Goal: Task Accomplishment & Management: Manage account settings

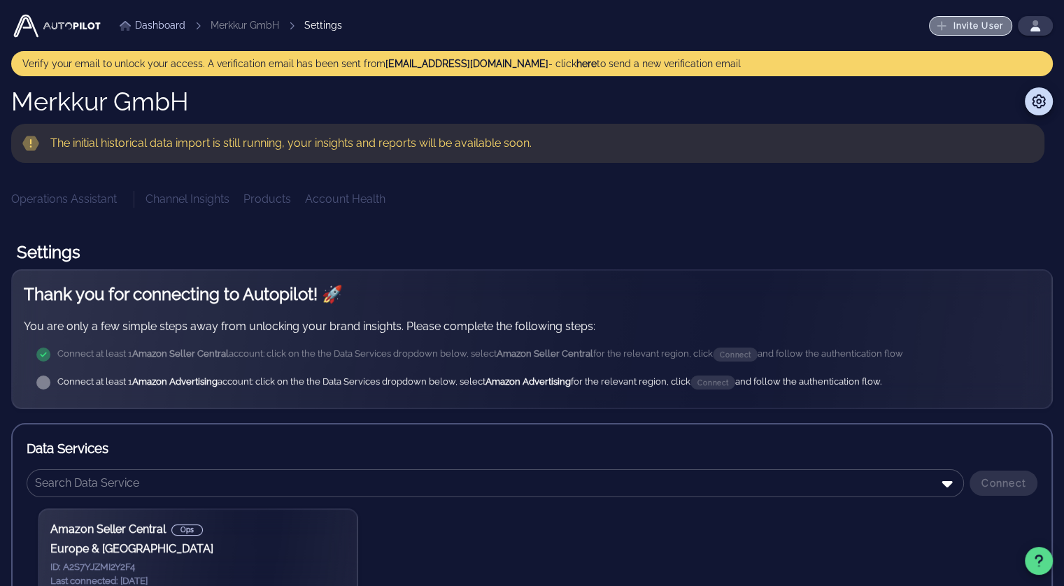
click at [970, 17] on button "Invite User" at bounding box center [970, 26] width 83 height 20
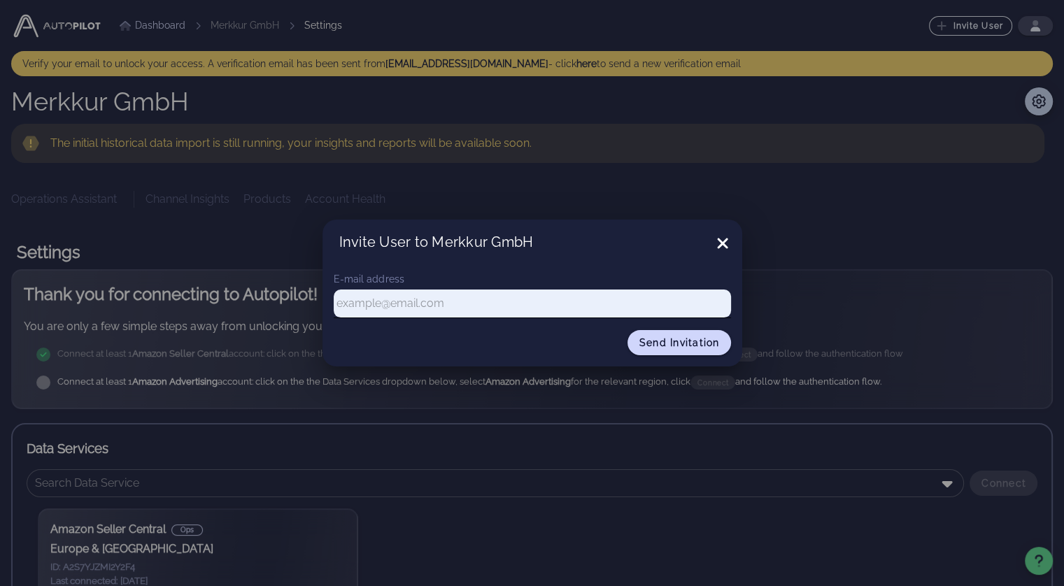
click at [445, 295] on input "text" at bounding box center [532, 304] width 397 height 20
type input "alexander.diesendorf@merkkur.de"
drag, startPoint x: 679, startPoint y: 343, endPoint x: 721, endPoint y: 307, distance: 55.5
click at [721, 307] on div "E-mail address alexander.diesendorf@merkkur.de Send invitation" at bounding box center [532, 313] width 420 height 106
click at [731, 304] on div at bounding box center [731, 304] width 0 height 0
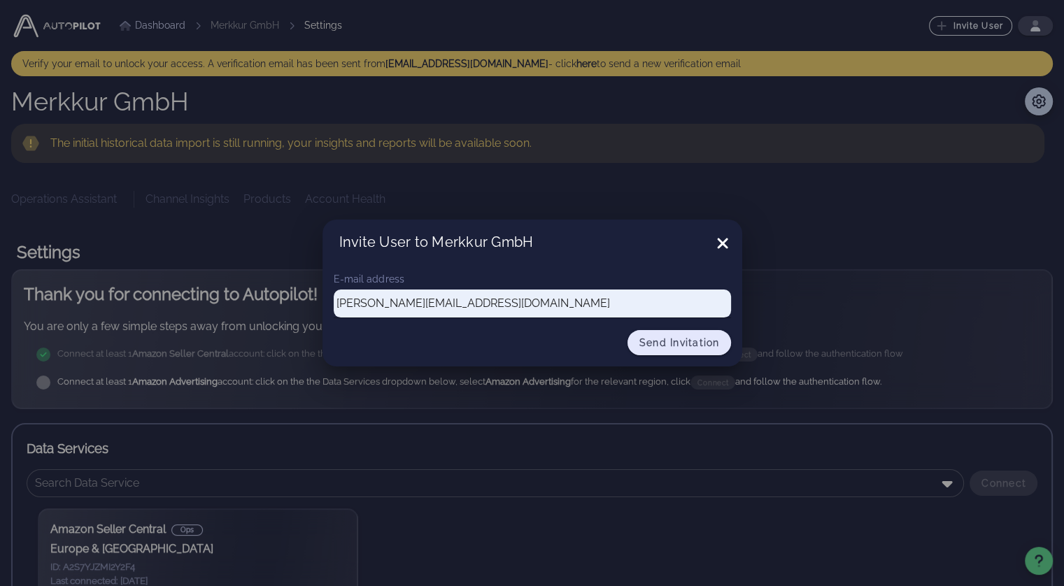
click at [702, 352] on button "Send invitation" at bounding box center [680, 342] width 104 height 25
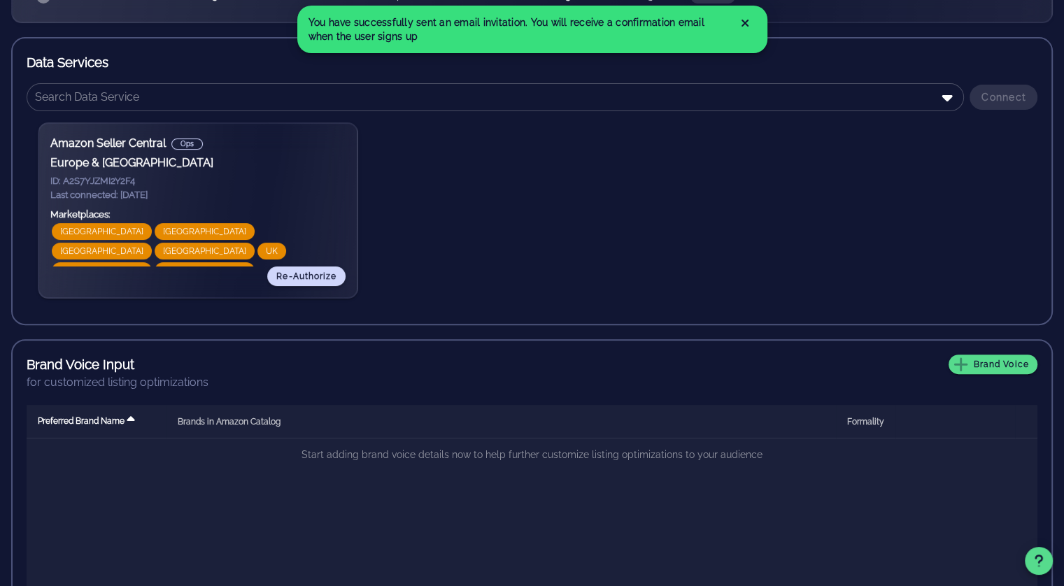
scroll to position [441, 0]
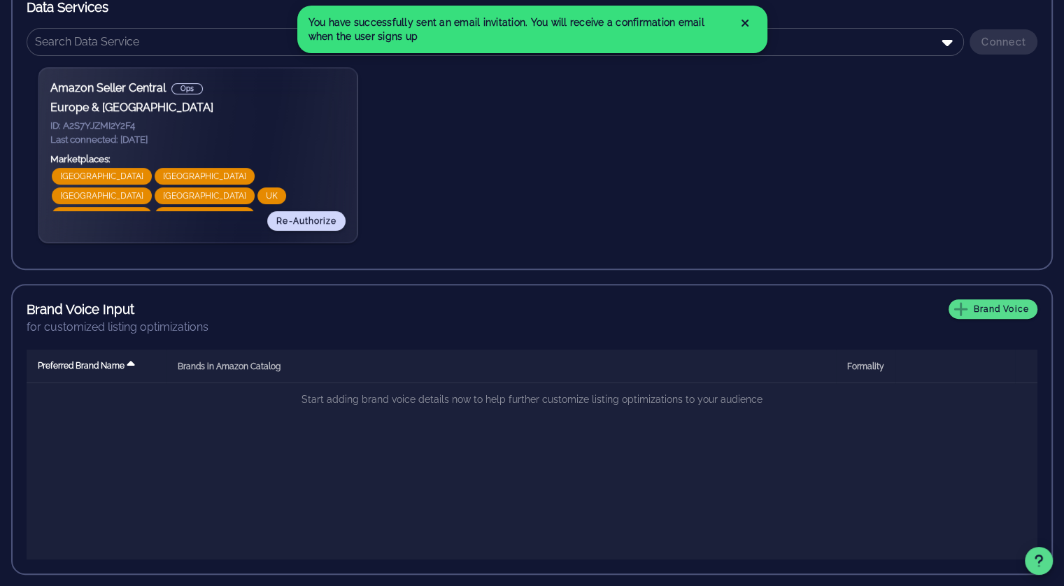
click at [1002, 329] on div "for customized listing optimizations" at bounding box center [532, 327] width 1011 height 17
click at [1031, 299] on button "Brand Voice" at bounding box center [993, 309] width 89 height 20
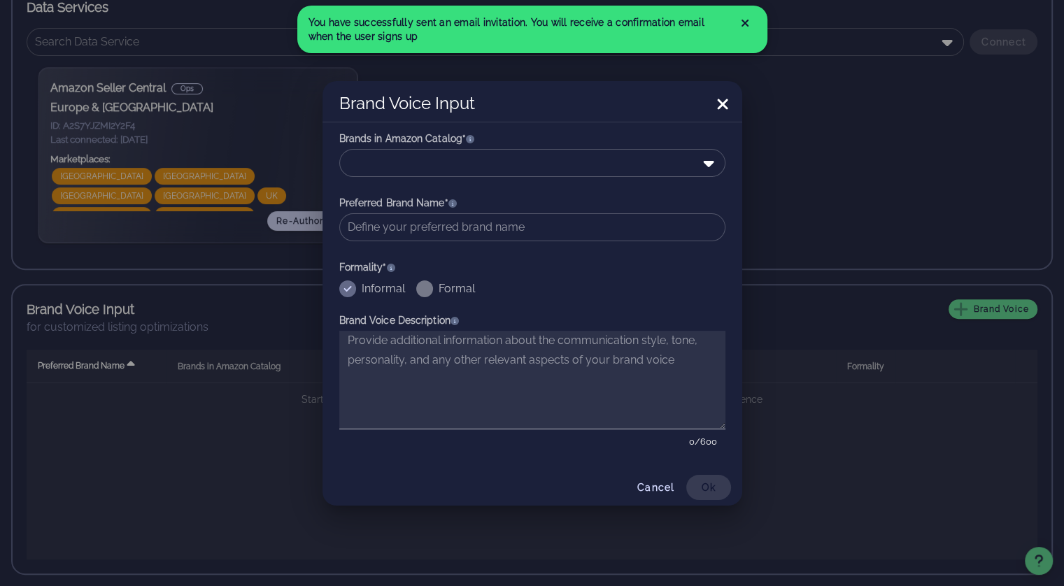
click at [560, 178] on div "​" at bounding box center [532, 172] width 386 height 46
click at [562, 170] on div at bounding box center [523, 163] width 350 height 27
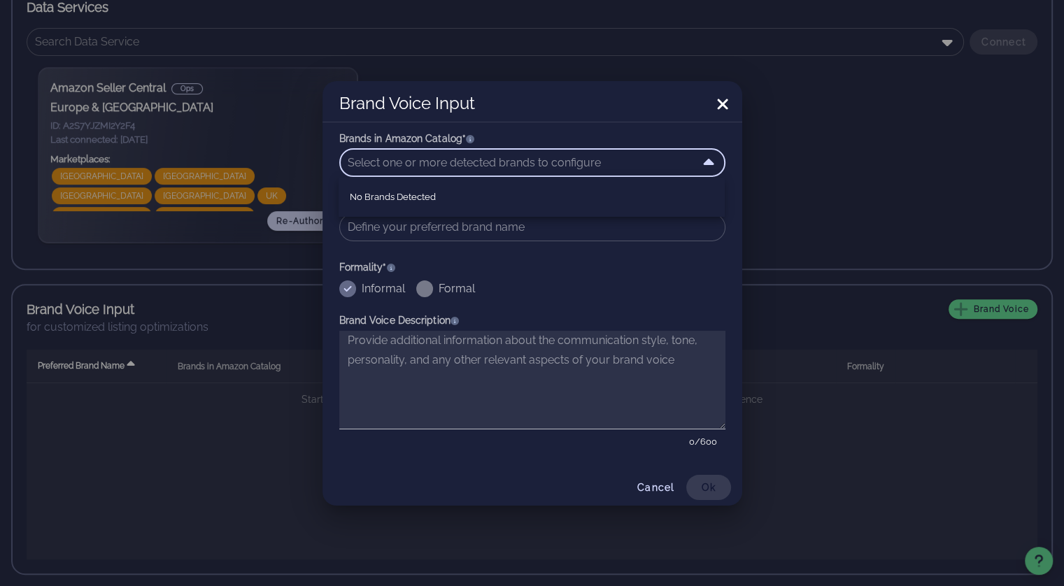
click at [716, 106] on icon at bounding box center [722, 104] width 17 height 17
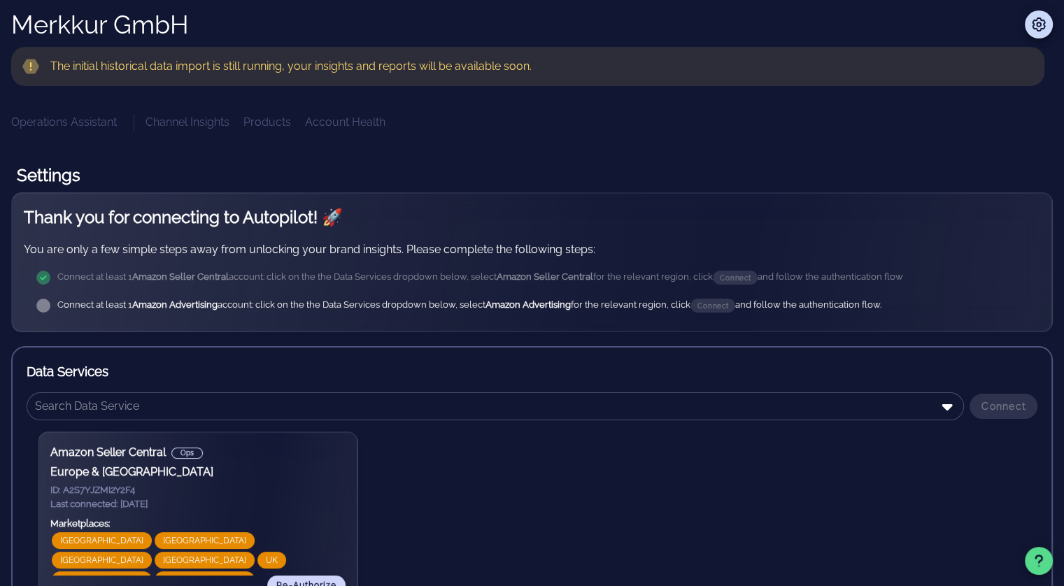
scroll to position [0, 0]
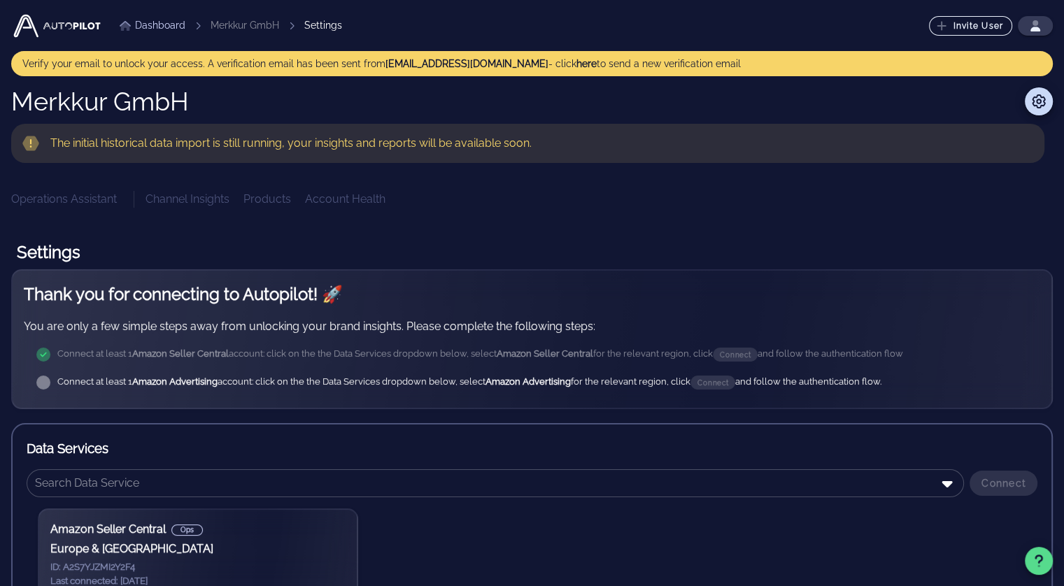
click at [71, 36] on img at bounding box center [57, 26] width 92 height 28
drag, startPoint x: 1022, startPoint y: 0, endPoint x: 644, endPoint y: 258, distance: 457.5
click at [644, 258] on h1 "Settings" at bounding box center [532, 253] width 1042 height 34
click at [167, 21] on link "Dashboard" at bounding box center [153, 25] width 66 height 15
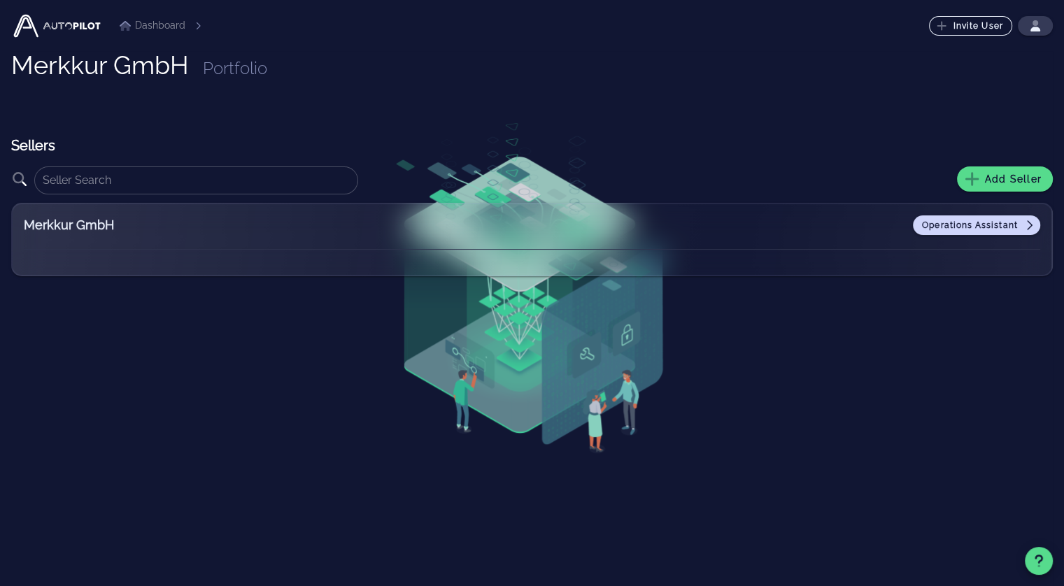
click at [871, 227] on div "Operations Assistant" at bounding box center [661, 225] width 760 height 20
click at [993, 237] on div "Merkkur GmbH Operations Assistant" at bounding box center [532, 232] width 1016 height 34
click at [996, 215] on link "Operations Assistant" at bounding box center [976, 225] width 127 height 20
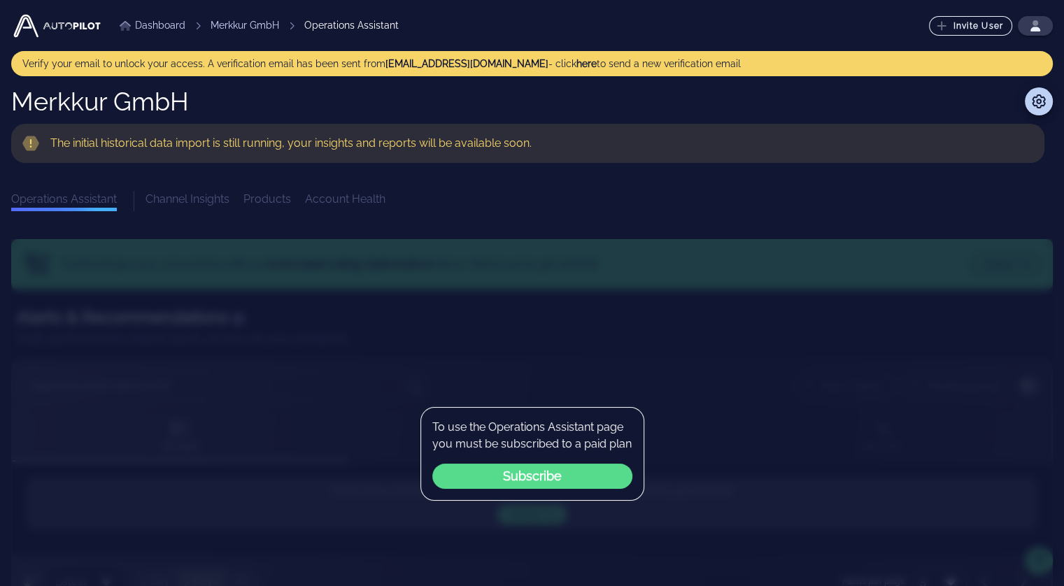
click at [574, 482] on button "Subscribe" at bounding box center [532, 476] width 200 height 25
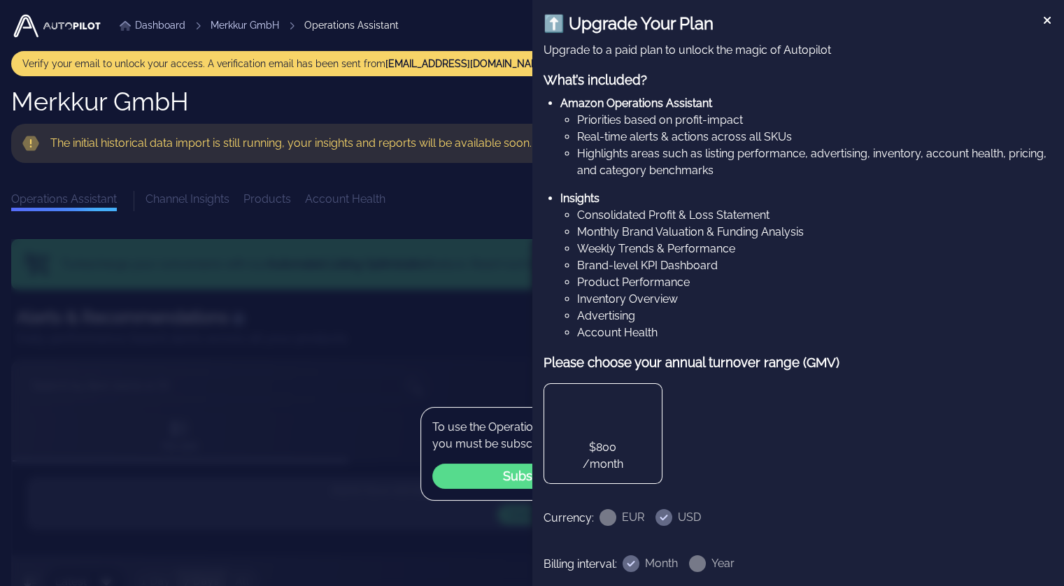
click at [1047, 14] on div "⬆️ Upgrade Your Plan Upgrade to a paid plan to unlock the magic of Autopilot Wh…" at bounding box center [798, 293] width 532 height 586
click at [1026, 17] on h2 "⬆️ Upgrade Your Plan" at bounding box center [799, 23] width 510 height 25
click at [1028, 19] on h2 "⬆️ Upgrade Your Plan" at bounding box center [799, 23] width 510 height 25
click at [1030, 19] on h2 "⬆️ Upgrade Your Plan" at bounding box center [799, 23] width 510 height 25
click at [1042, 18] on icon at bounding box center [1047, 20] width 11 height 11
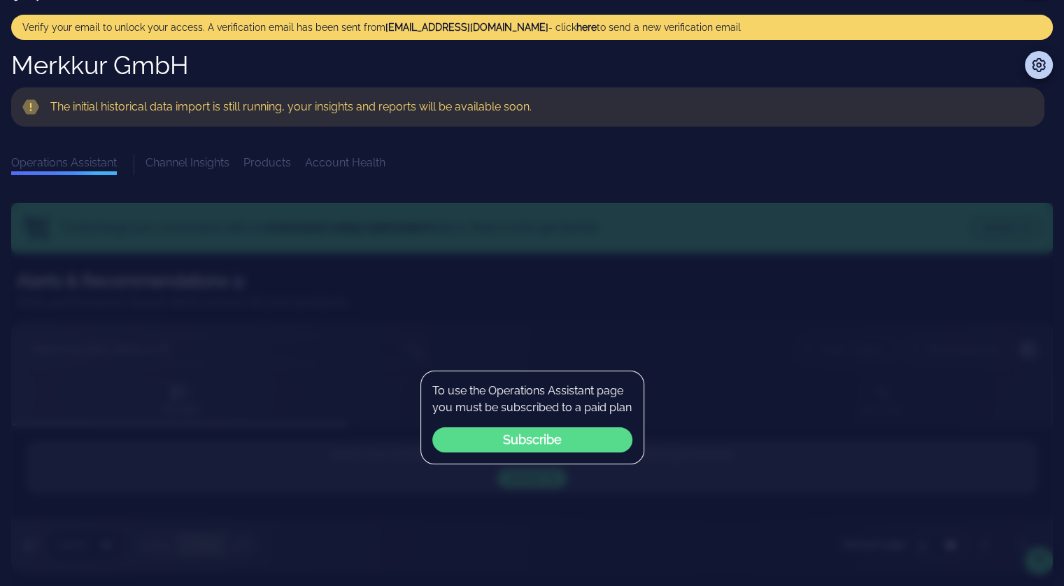
scroll to position [38, 0]
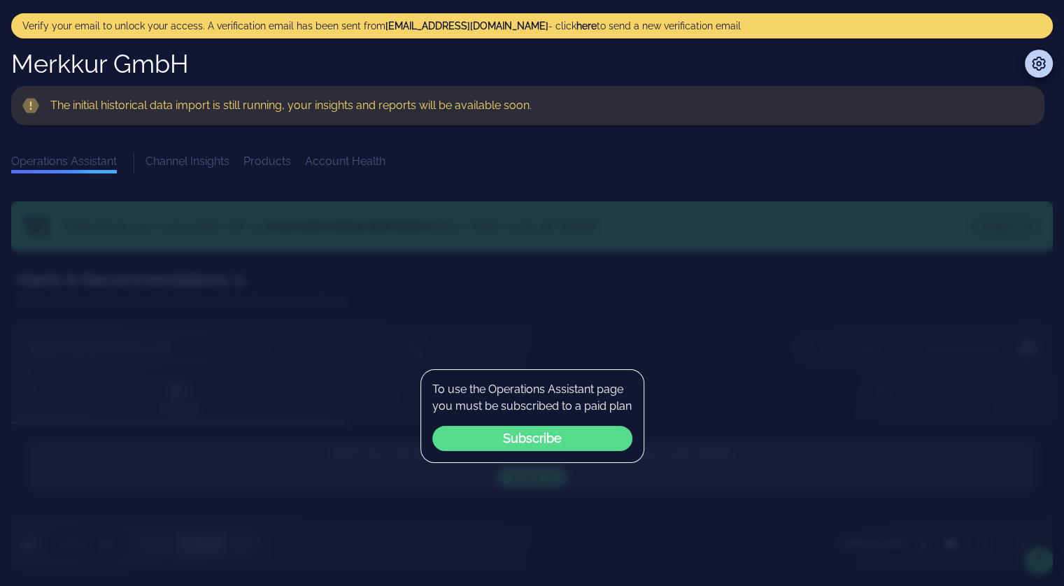
click at [566, 441] on button "Subscribe" at bounding box center [532, 438] width 200 height 25
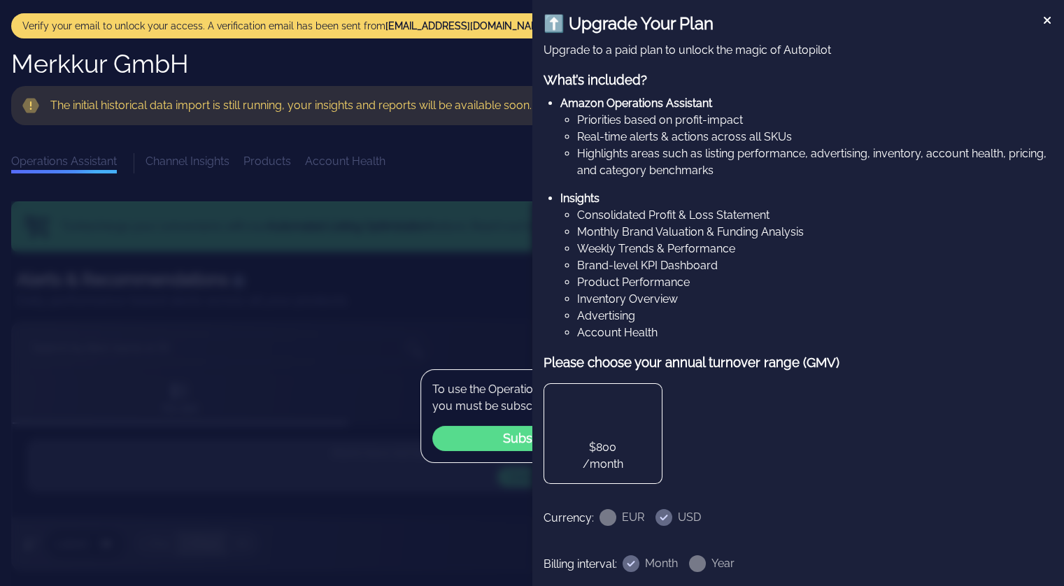
click at [1042, 18] on icon at bounding box center [1047, 20] width 11 height 11
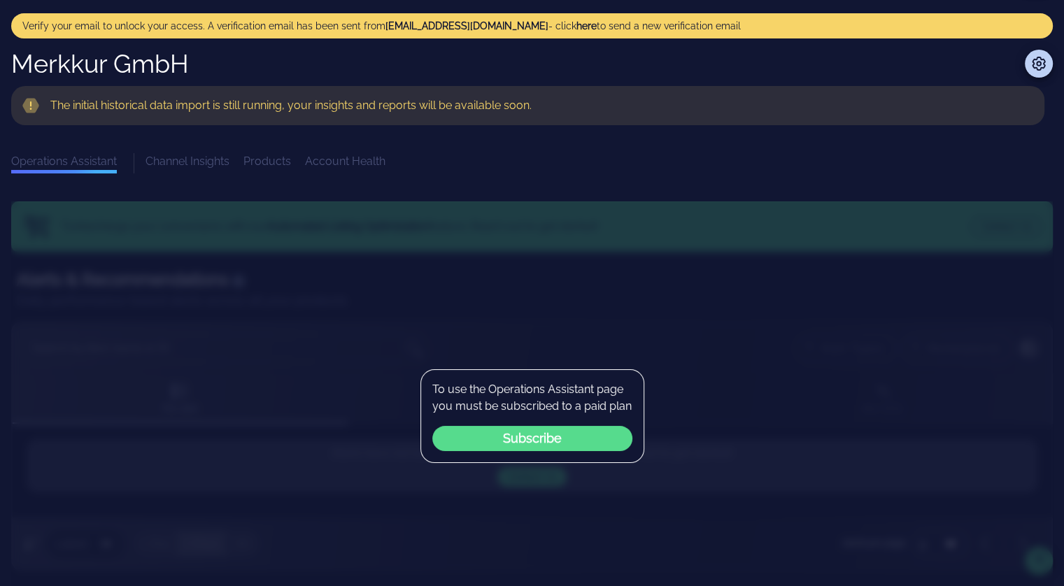
click at [839, 141] on div "Merkkur GmbH The initial historical data import is still running, your insights…" at bounding box center [532, 112] width 1042 height 124
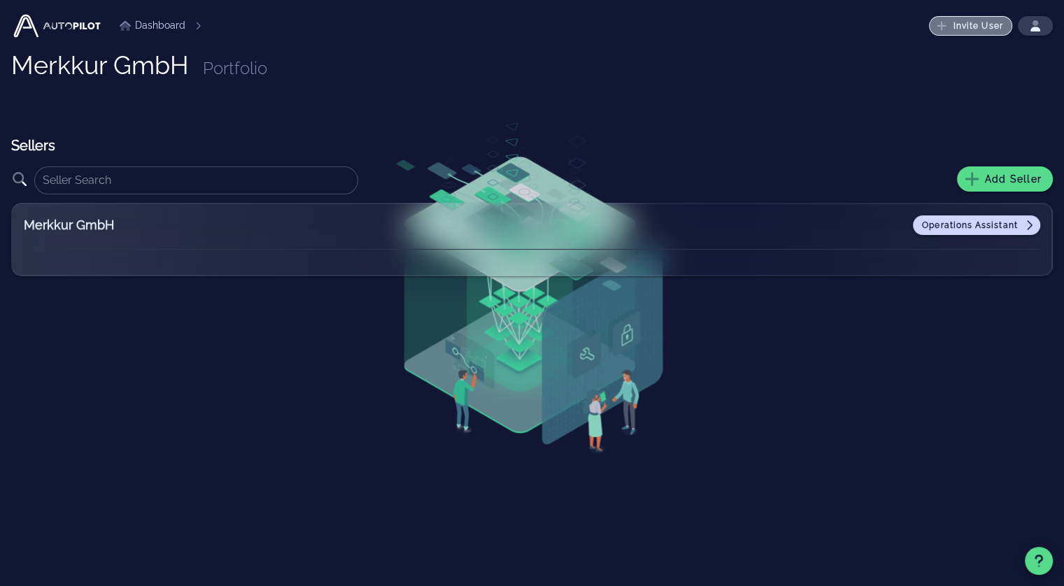
click at [995, 28] on span "Invite User" at bounding box center [971, 25] width 64 height 11
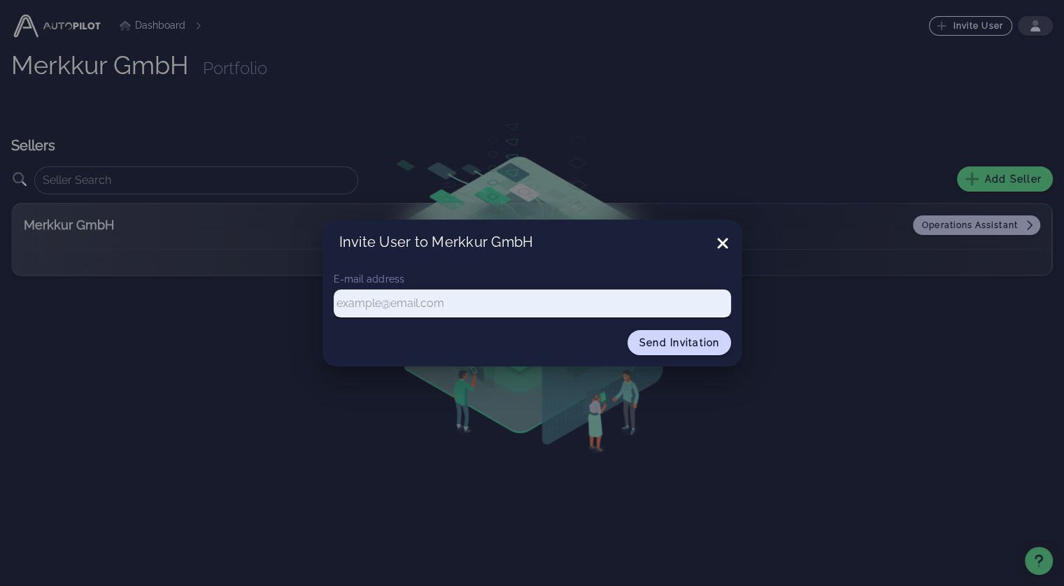
click at [497, 328] on div at bounding box center [532, 325] width 397 height 10
click at [541, 306] on input "text" at bounding box center [532, 304] width 397 height 20
type input "christian.kernbichl@merkkur.de"
click at [660, 349] on button "Send invitation" at bounding box center [680, 342] width 104 height 25
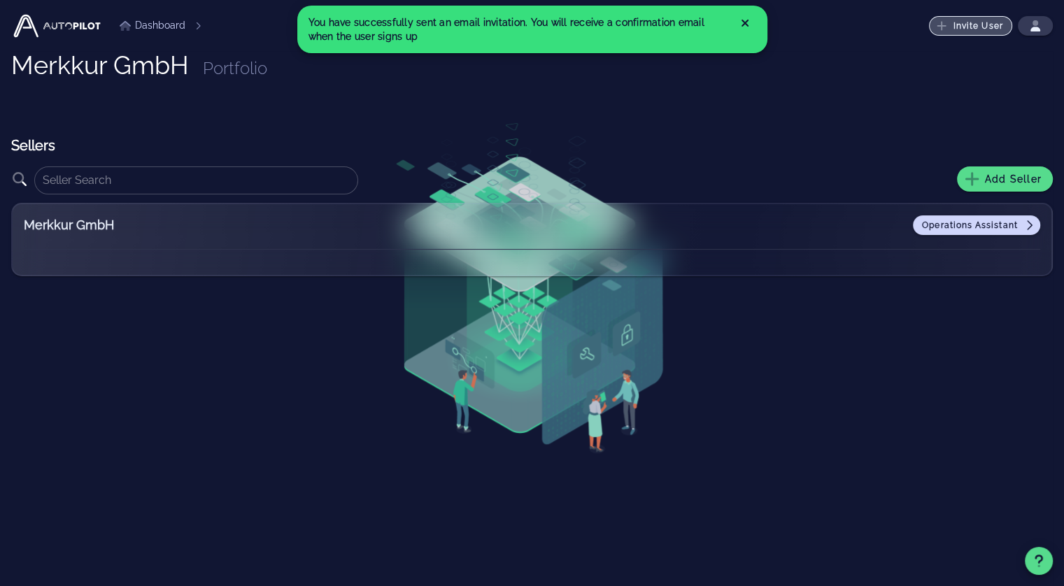
click at [951, 22] on span "Invite User" at bounding box center [971, 25] width 64 height 11
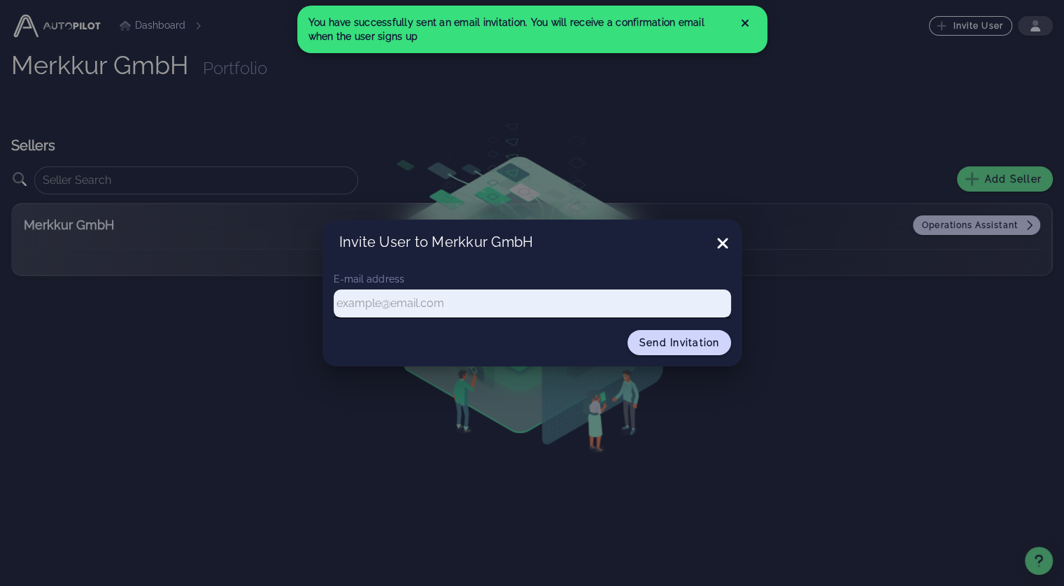
click at [471, 300] on input "text" at bounding box center [532, 304] width 397 height 20
type input "m"
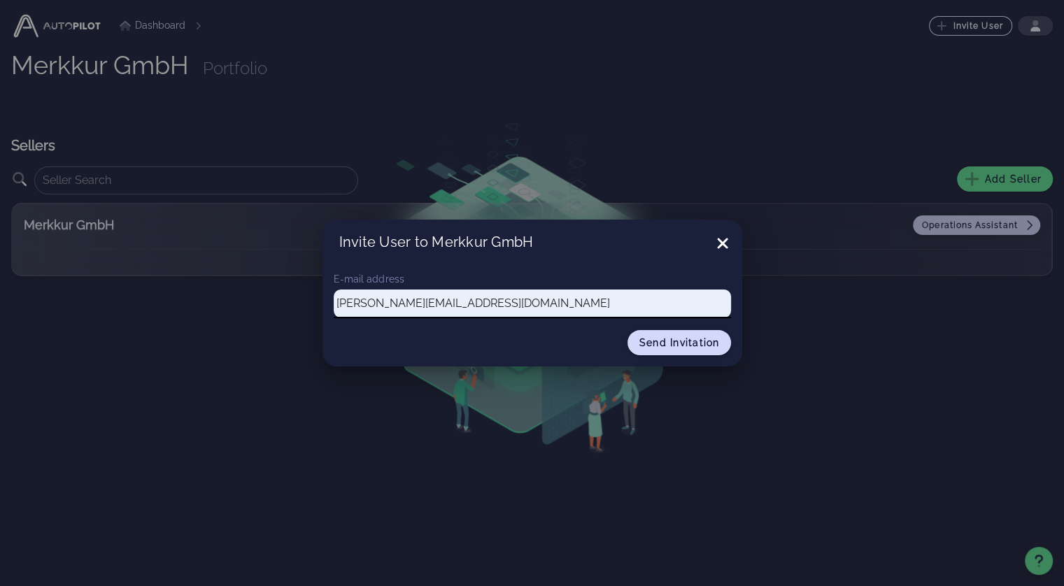
type input "alexander.diesendorf@merkkur.de"
click at [689, 341] on span "Send invitation" at bounding box center [679, 342] width 81 height 11
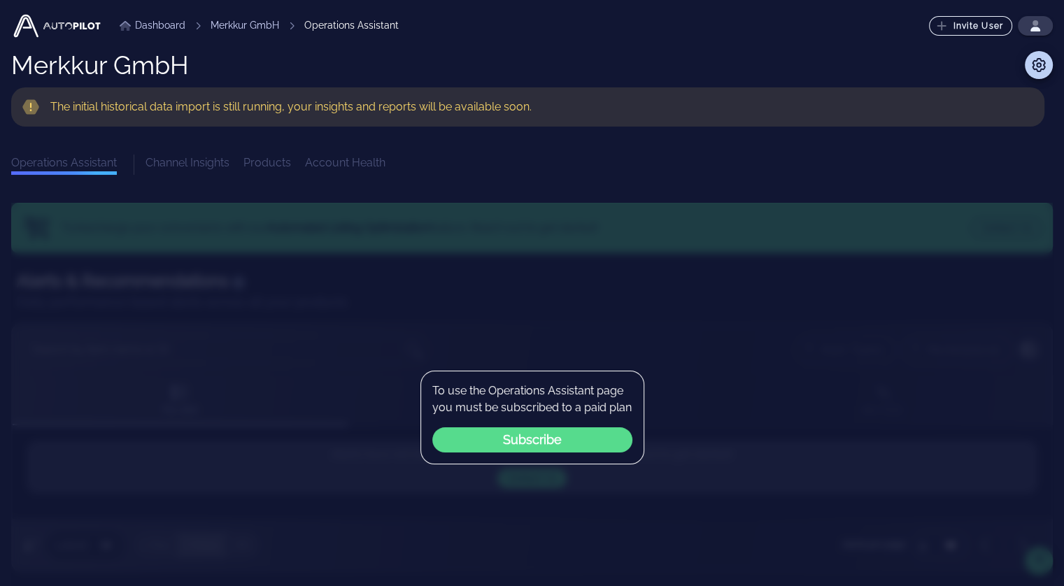
click at [157, 22] on link "Dashboard" at bounding box center [153, 25] width 66 height 15
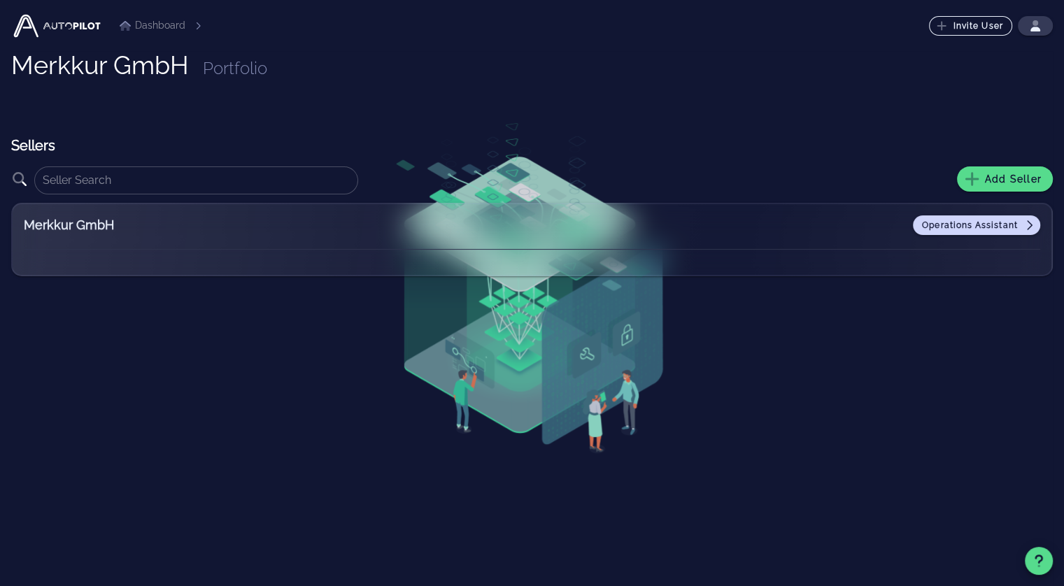
click at [976, 234] on div "Merkkur GmbH Operations Assistant" at bounding box center [532, 232] width 1016 height 34
click at [977, 226] on span "Operations Assistant" at bounding box center [976, 225] width 111 height 11
click at [105, 241] on div "Merkkur GmbH Operations Assistant" at bounding box center [532, 232] width 1016 height 34
click at [106, 225] on h2 "Merkkur GmbH" at bounding box center [111, 225] width 175 height 20
click at [1002, 162] on div "Sellers ​ Add Seller Merkkur GmbH Operations Assistant" at bounding box center [532, 209] width 1042 height 146
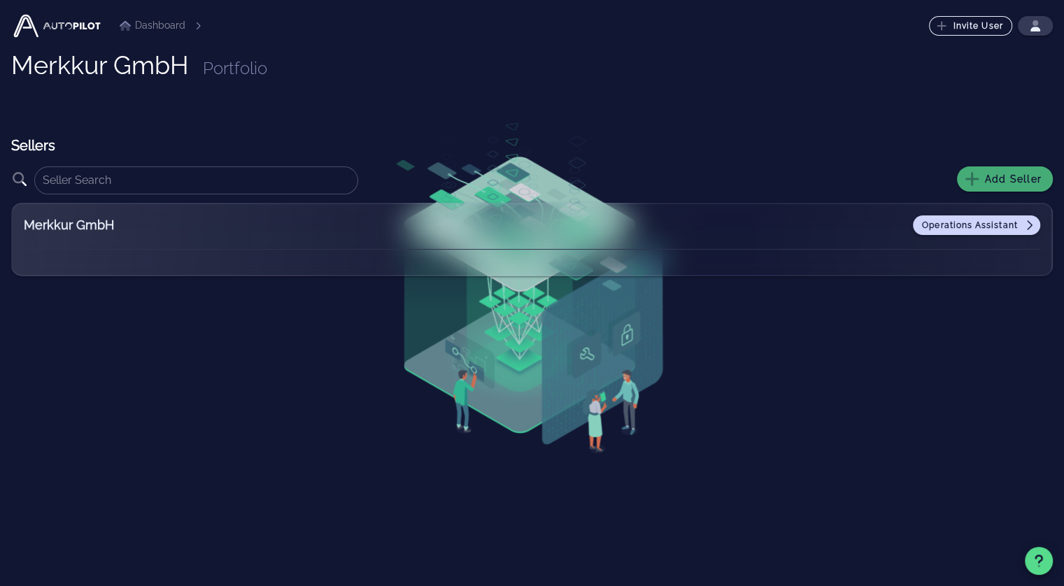
click at [997, 178] on span "Add Seller" at bounding box center [1004, 179] width 73 height 13
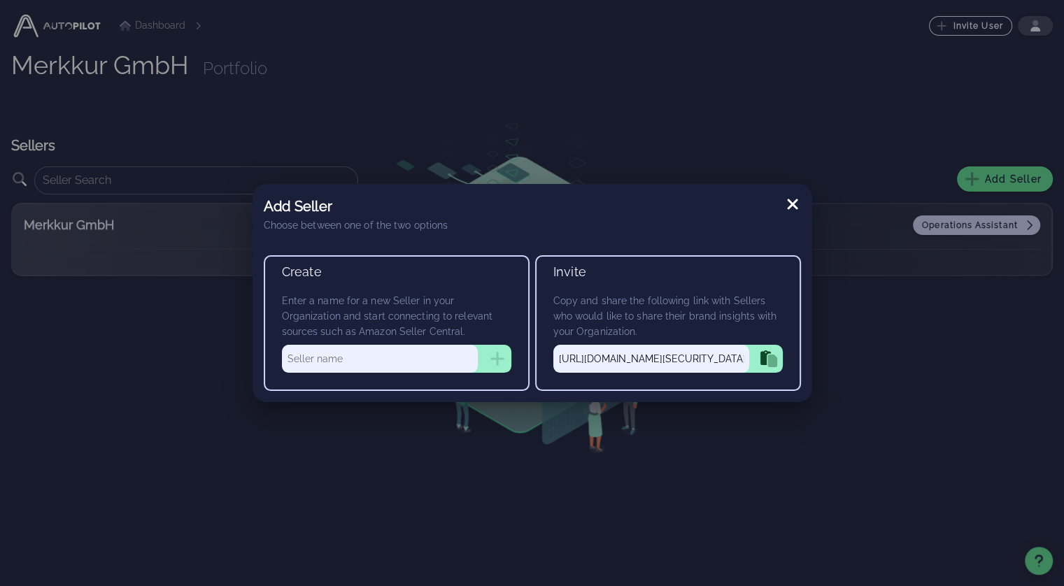
click at [777, 201] on div "Add Seller Choose between one of the two options" at bounding box center [533, 214] width 560 height 60
click at [787, 201] on icon at bounding box center [792, 204] width 10 height 10
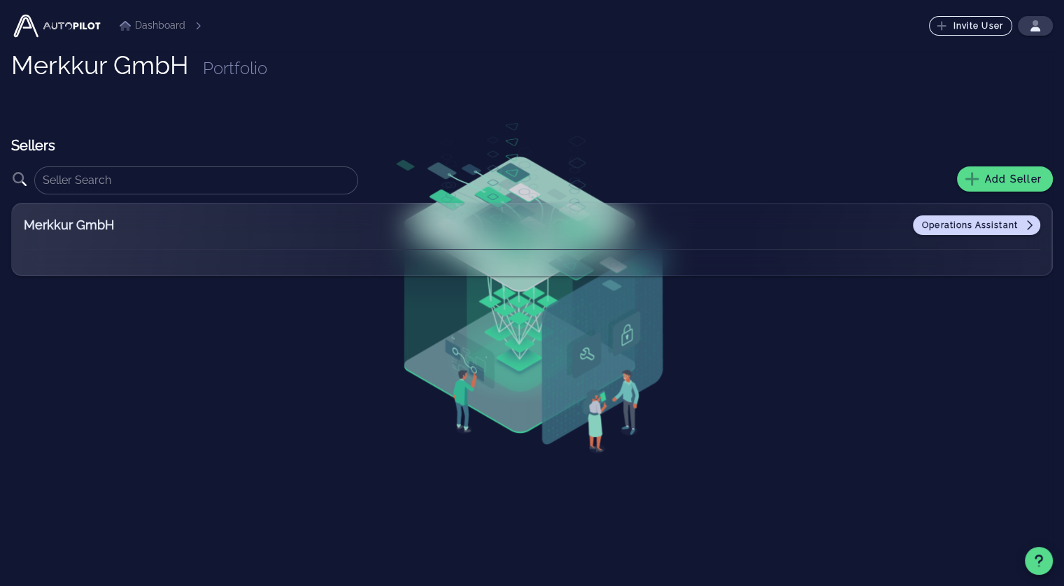
click at [236, 77] on span "Portfolio" at bounding box center [235, 68] width 64 height 20
click at [989, 224] on span "Operations Assistant" at bounding box center [976, 225] width 111 height 11
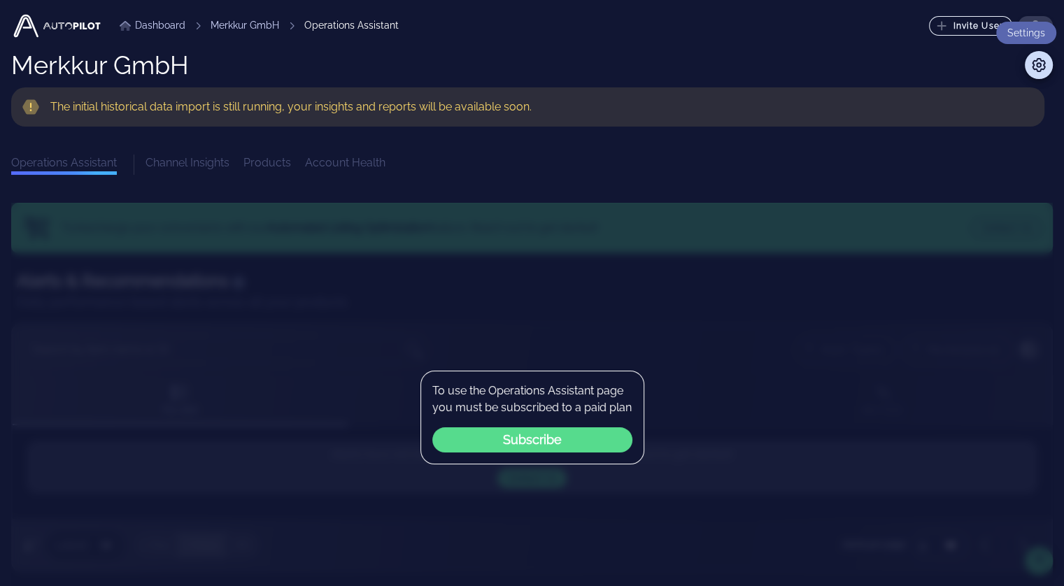
click at [1030, 59] on icon at bounding box center [1038, 65] width 17 height 14
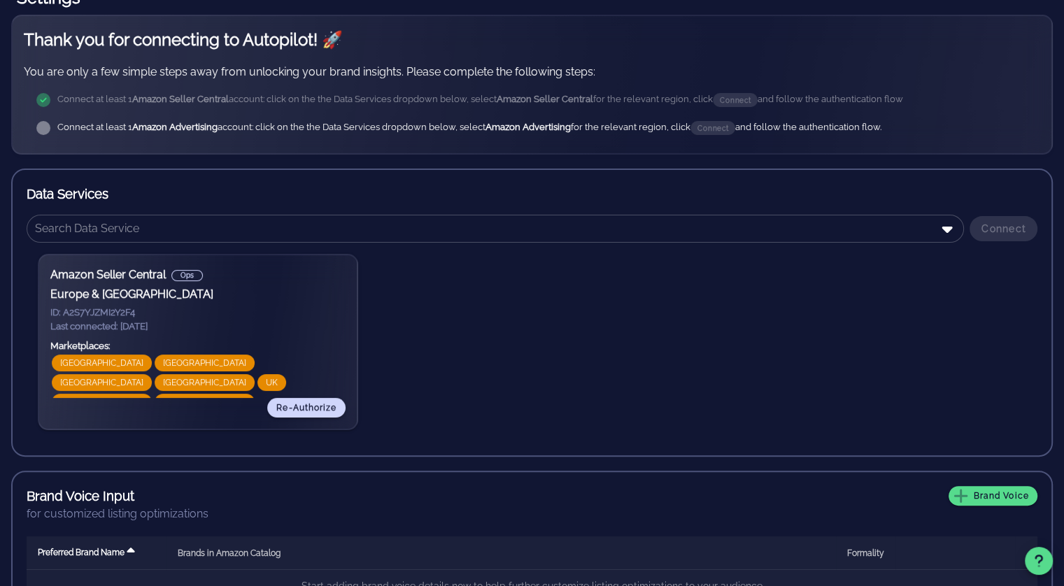
scroll to position [310, 0]
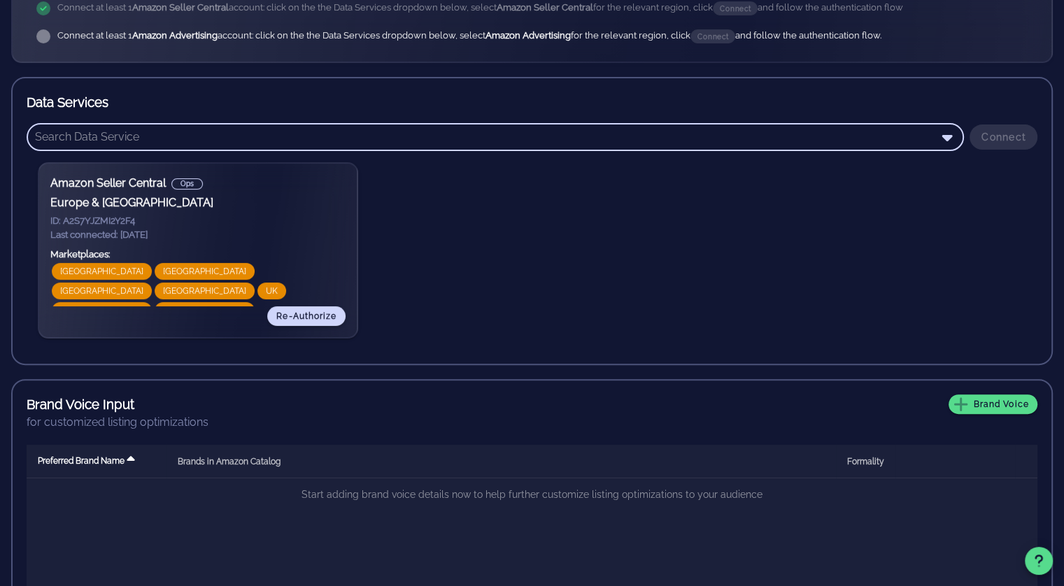
click at [670, 138] on input "text" at bounding box center [485, 137] width 901 height 22
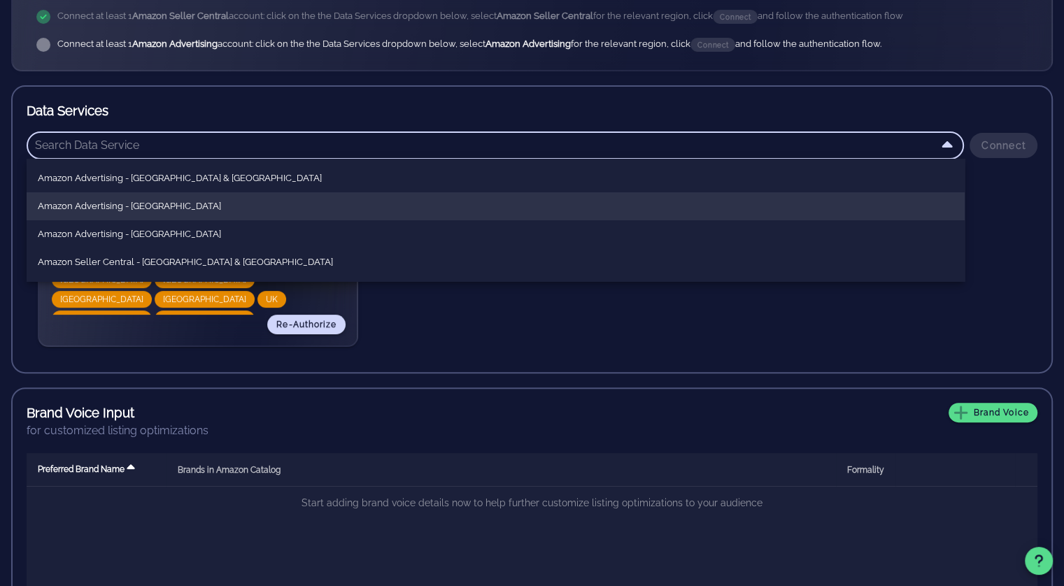
scroll to position [299, 0]
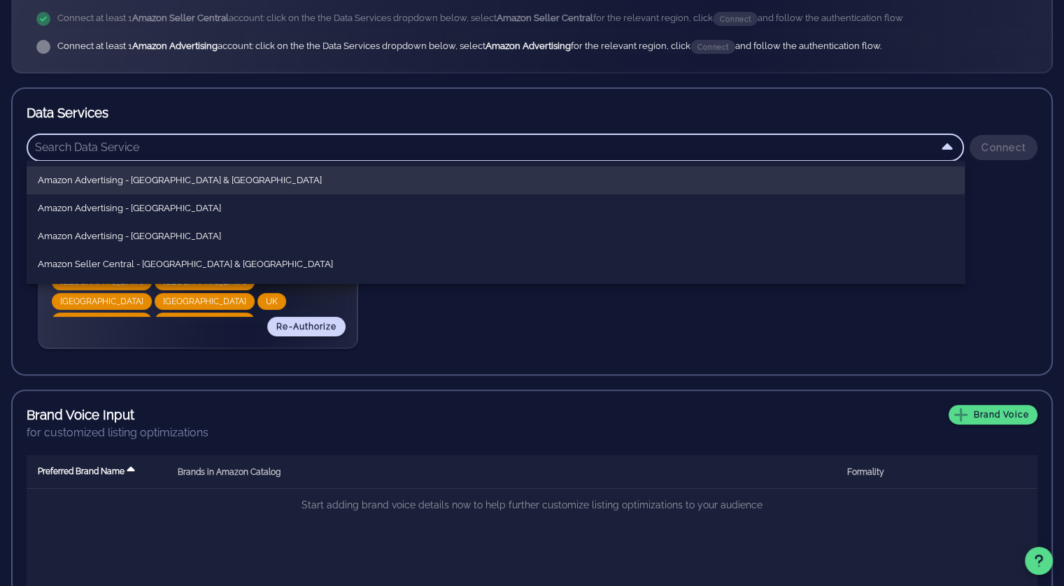
click at [285, 178] on div "Amazon Advertising - [GEOGRAPHIC_DATA] & [GEOGRAPHIC_DATA]" at bounding box center [496, 180] width 916 height 11
type input "Amazon Advertising - [GEOGRAPHIC_DATA] & [GEOGRAPHIC_DATA]"
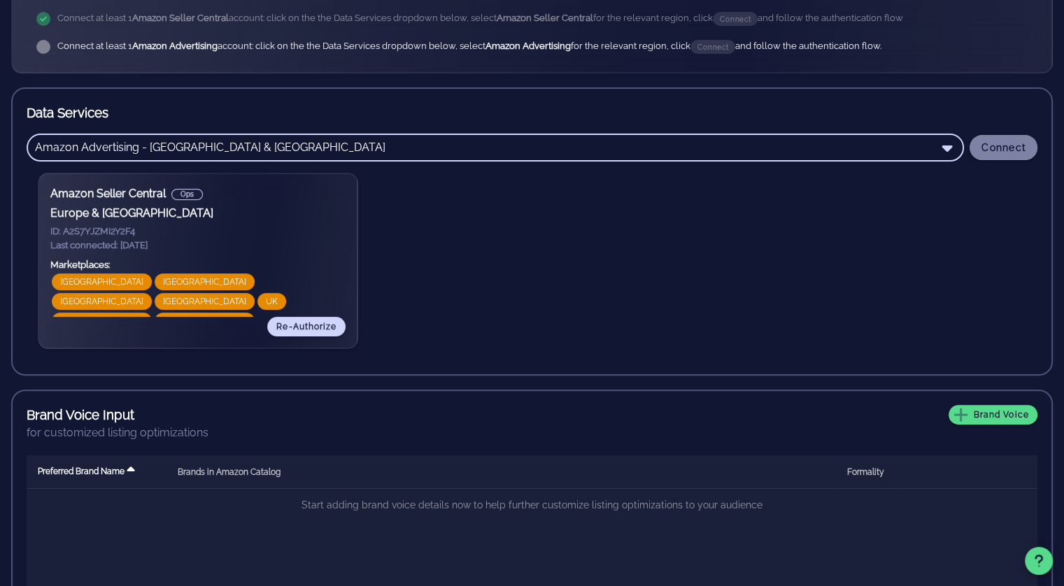
click at [1015, 147] on span "Connect" at bounding box center [1003, 147] width 45 height 11
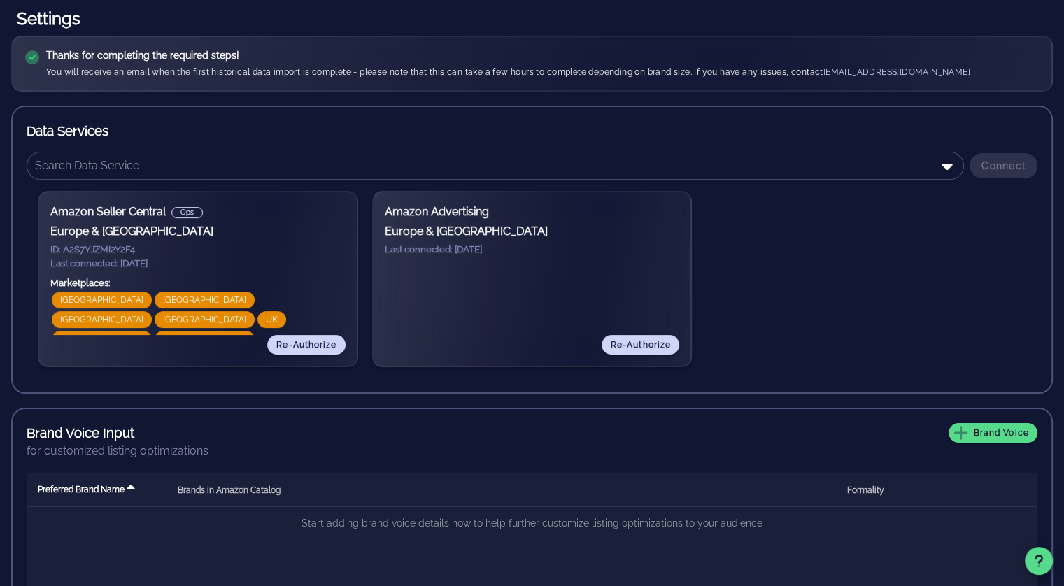
scroll to position [321, 0]
